Goal: Task Accomplishment & Management: Use online tool/utility

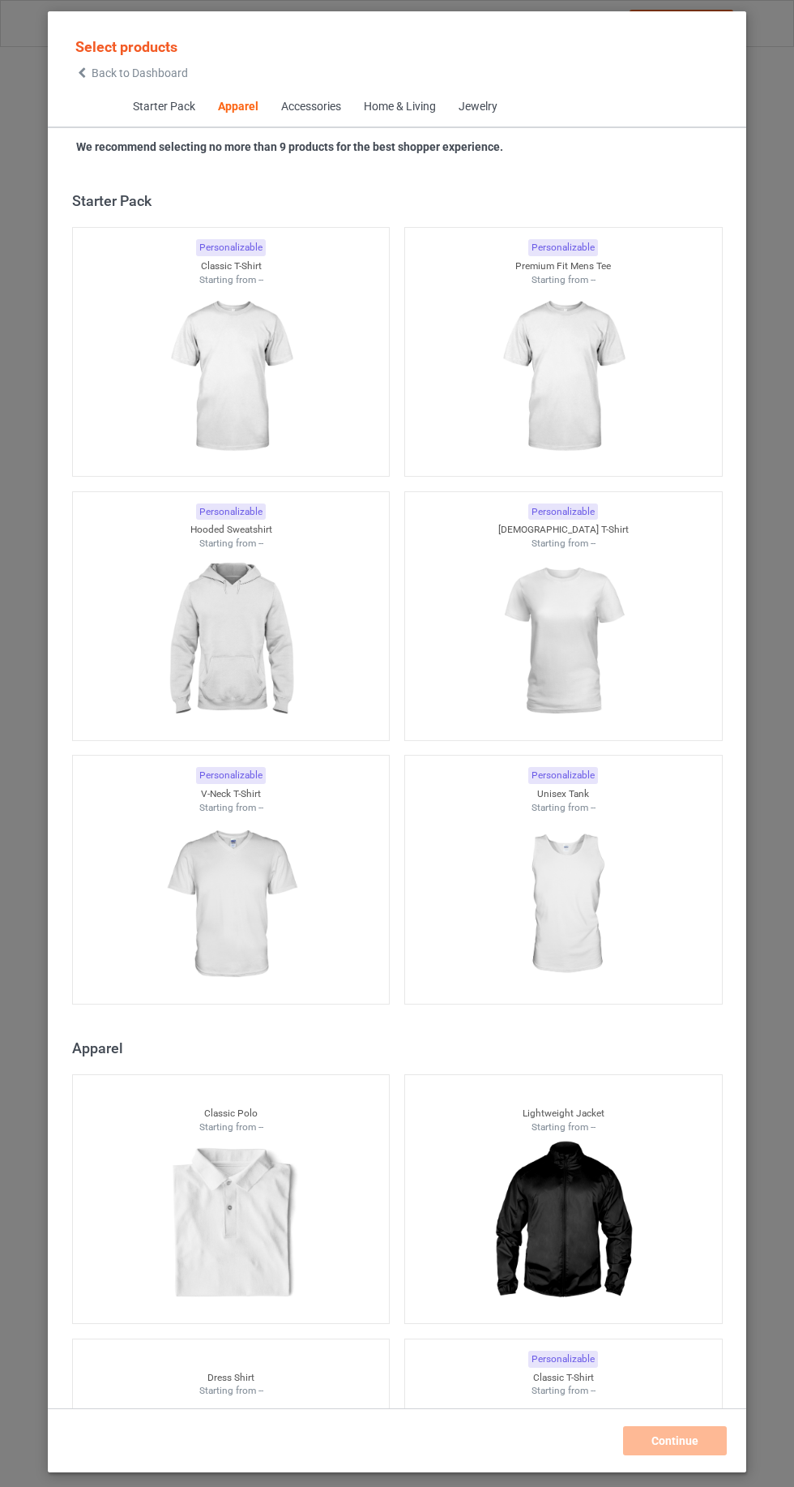
click at [82, 72] on icon at bounding box center [82, 72] width 14 height 11
click at [105, 77] on span "Back to Dashboard" at bounding box center [140, 72] width 96 height 13
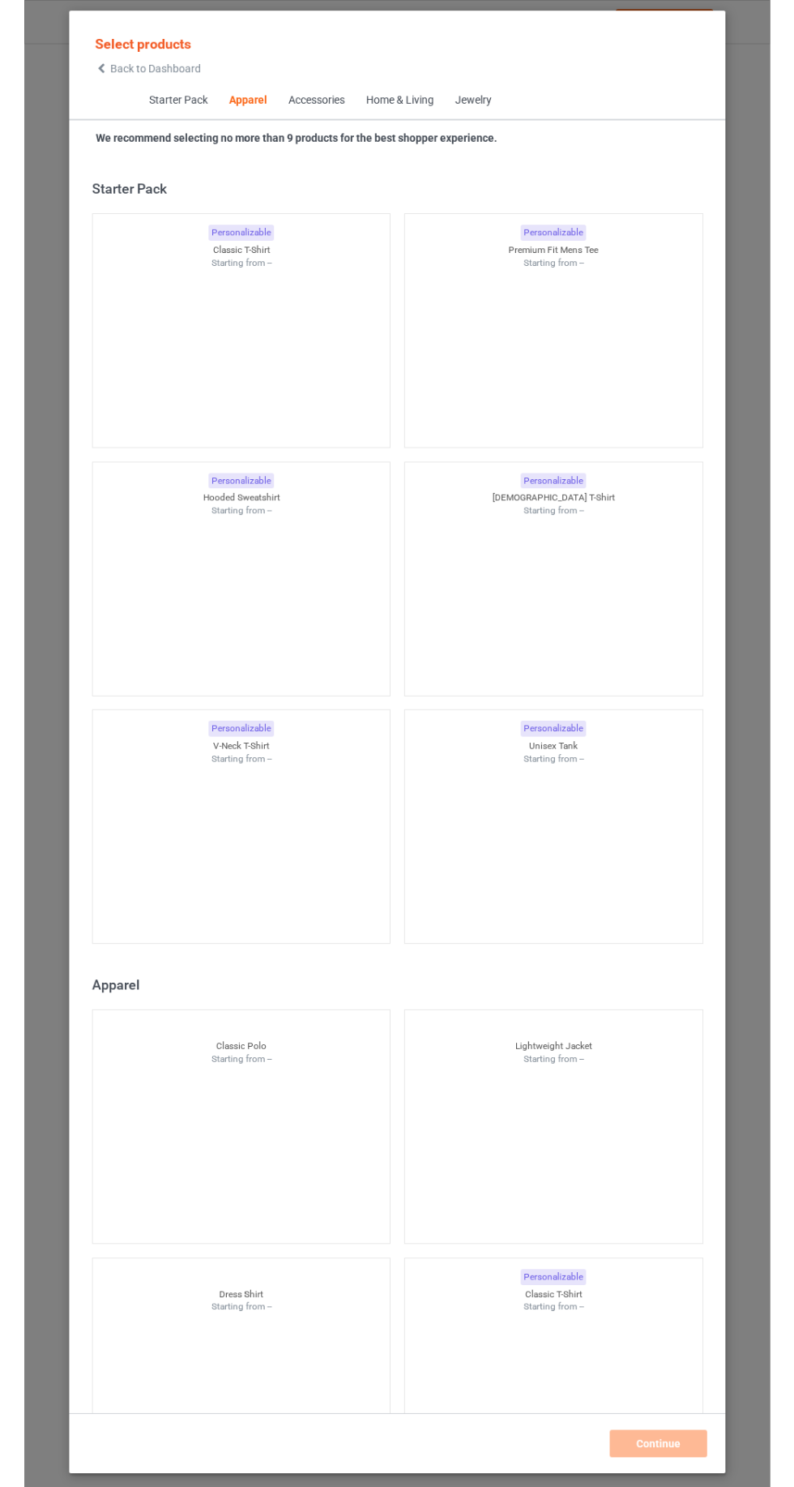
scroll to position [867, 0]
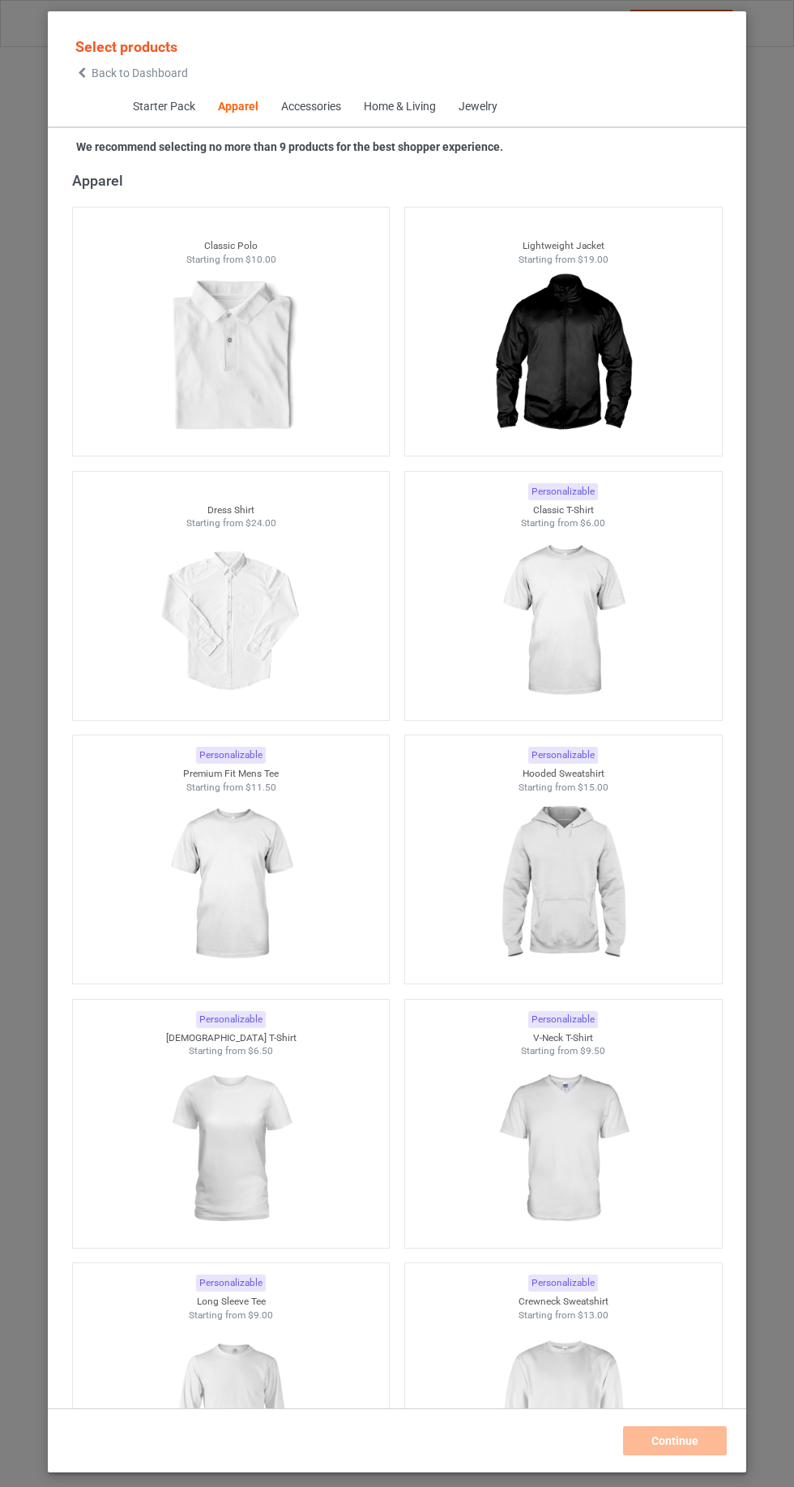
click at [82, 75] on icon at bounding box center [82, 72] width 14 height 11
